Goal: Find specific page/section: Find specific page/section

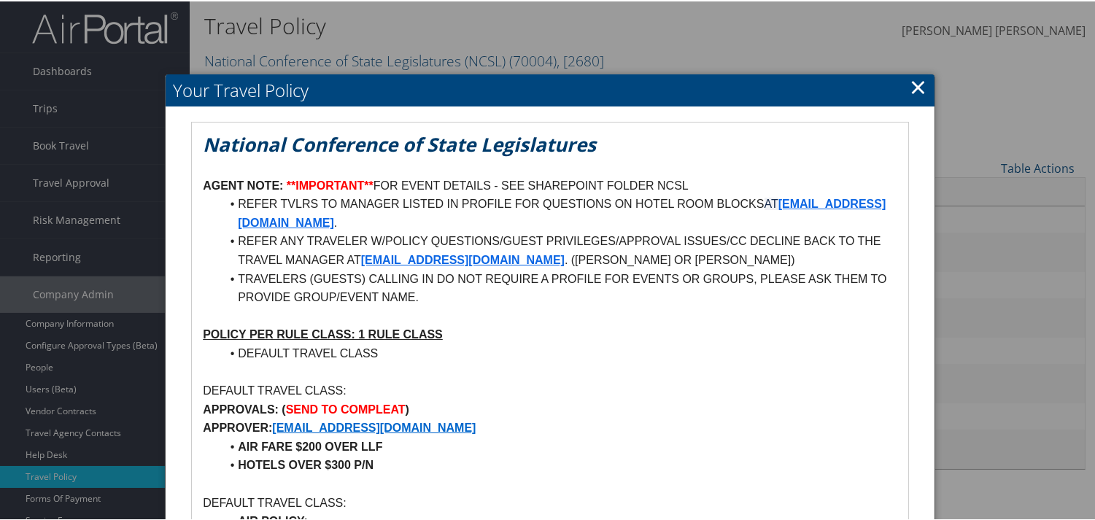
click at [919, 79] on link "×" at bounding box center [917, 85] width 17 height 29
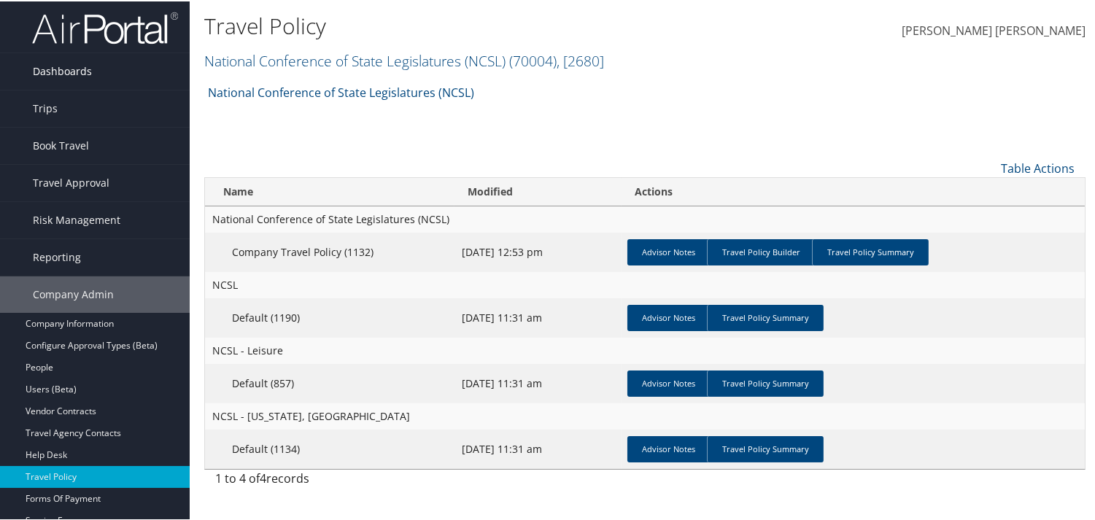
click at [47, 61] on span "Dashboards" at bounding box center [62, 70] width 59 height 36
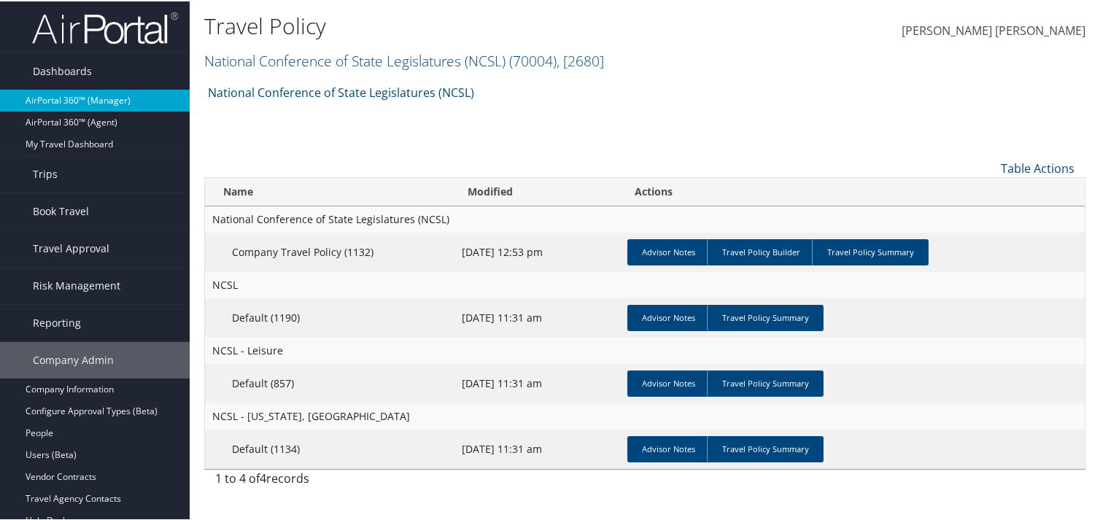
click at [63, 93] on link "AirPortal 360™ (Manager)" at bounding box center [95, 99] width 190 height 22
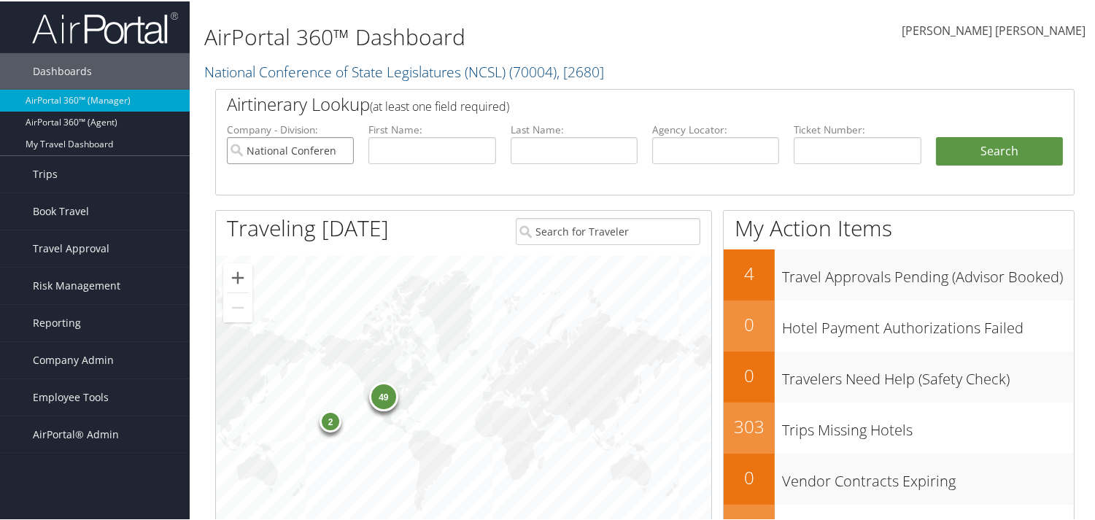
click at [343, 148] on input "National Conference of State Legislatures (NCSL)" at bounding box center [290, 149] width 127 height 27
